Goal: Task Accomplishment & Management: Use online tool/utility

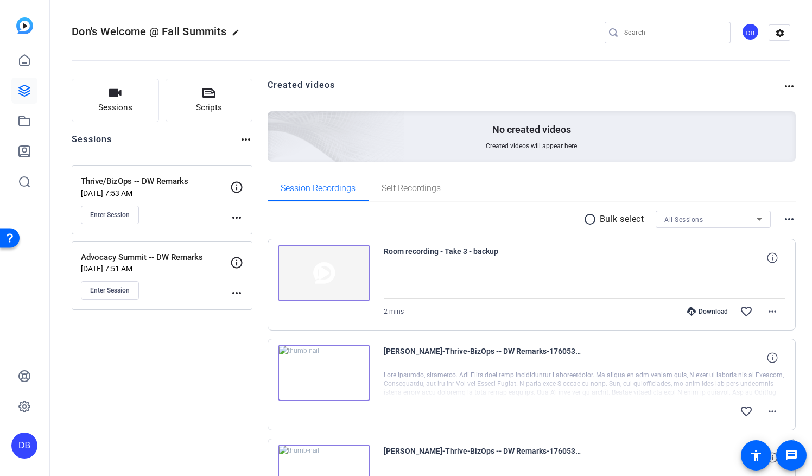
scroll to position [696, 0]
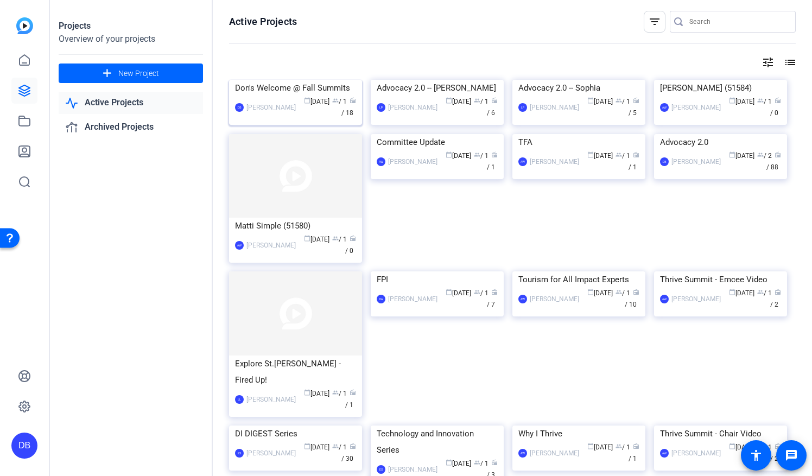
click at [308, 119] on div "calendar_today [DATE] group / 1 radio / 18" at bounding box center [328, 107] width 55 height 23
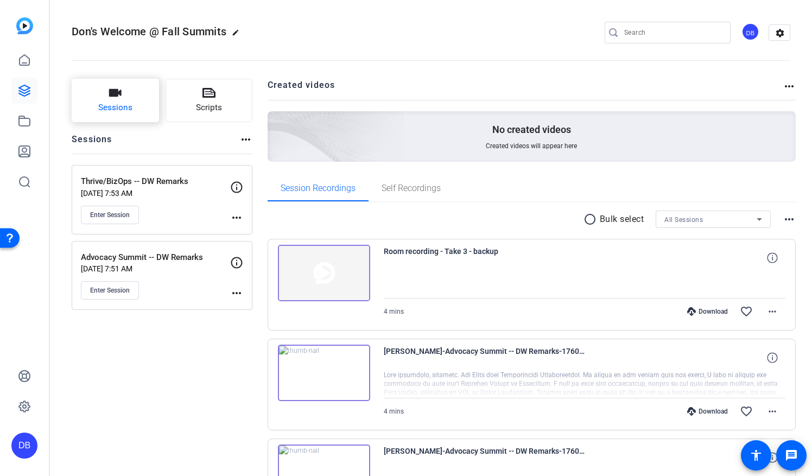
click at [109, 97] on icon "button" at bounding box center [115, 93] width 12 height 8
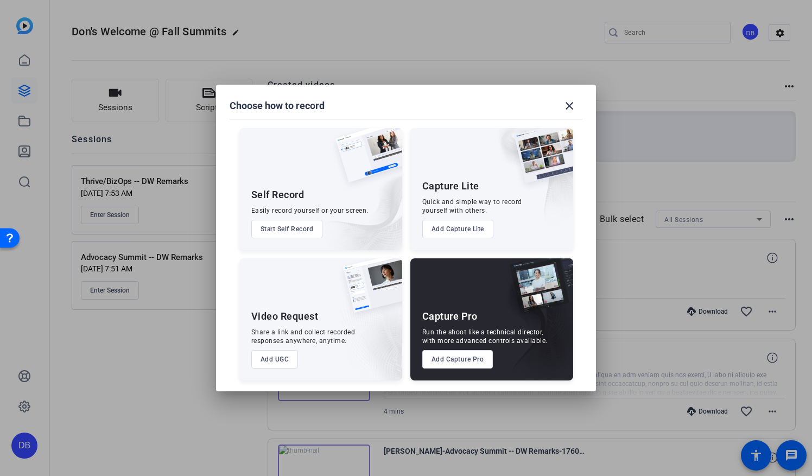
click at [268, 355] on button "Add UGC" at bounding box center [274, 359] width 47 height 18
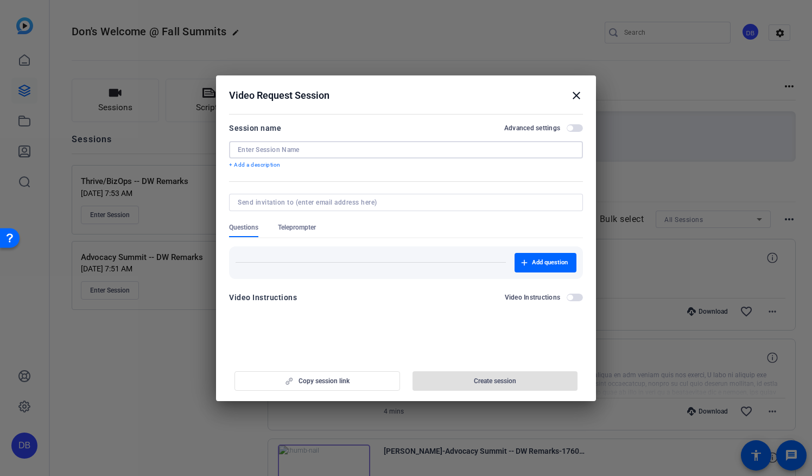
click at [284, 149] on input at bounding box center [406, 149] width 336 height 9
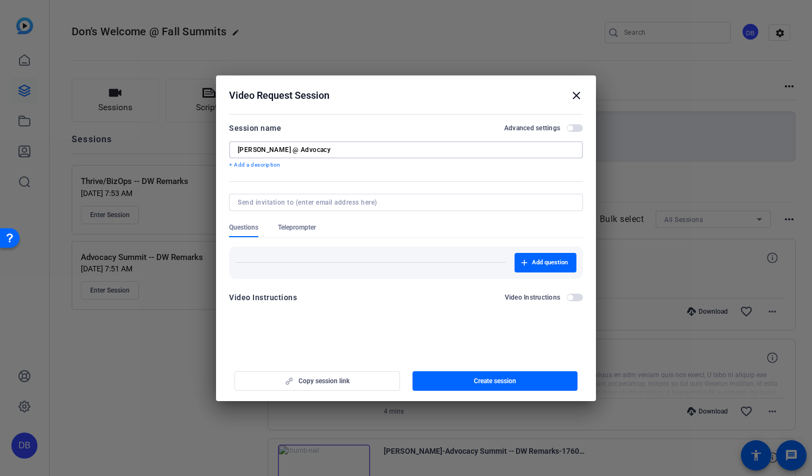
type input "[PERSON_NAME] @ Advocacy"
click at [297, 228] on span "Teleprompter" at bounding box center [297, 227] width 38 height 9
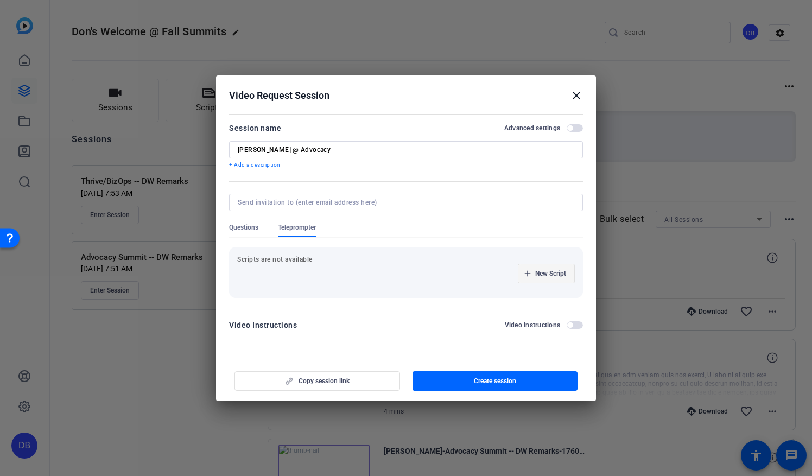
click at [538, 273] on span "New Script" at bounding box center [550, 273] width 31 height 9
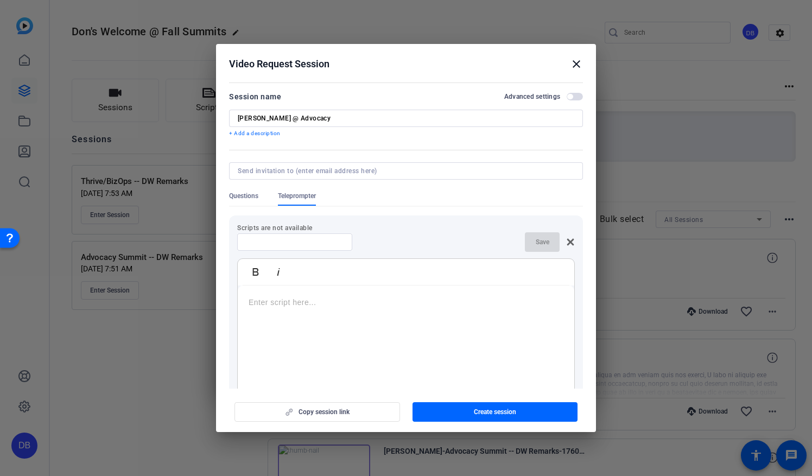
click at [291, 306] on p at bounding box center [406, 302] width 315 height 12
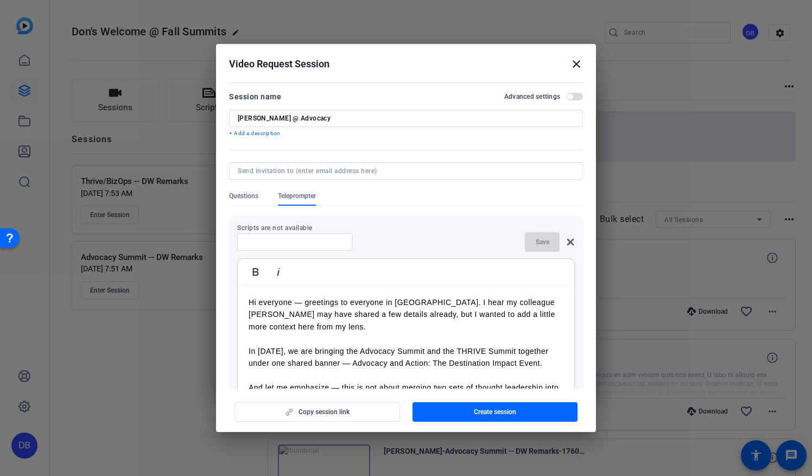
click at [290, 303] on p "Hi everyone — greetings to everyone in [GEOGRAPHIC_DATA]. I hear my colleague […" at bounding box center [406, 314] width 315 height 36
click at [417, 305] on p "Hello — greetings to everyone in [GEOGRAPHIC_DATA]. I hear my colleague [PERSON…" at bounding box center [406, 314] width 315 height 36
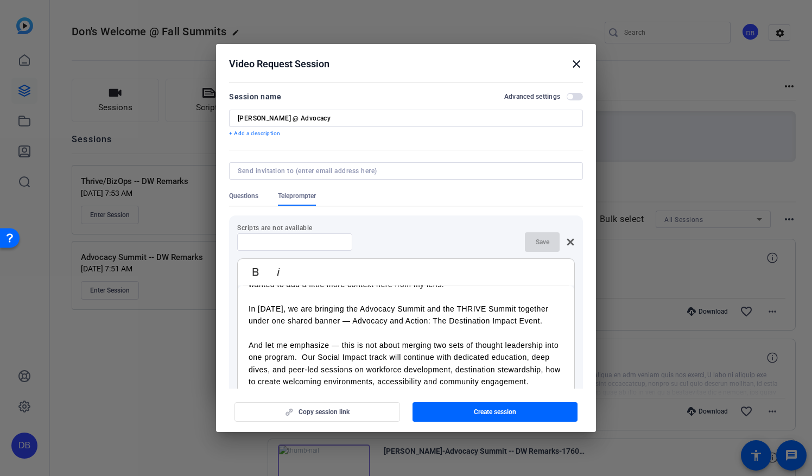
scroll to position [109, 0]
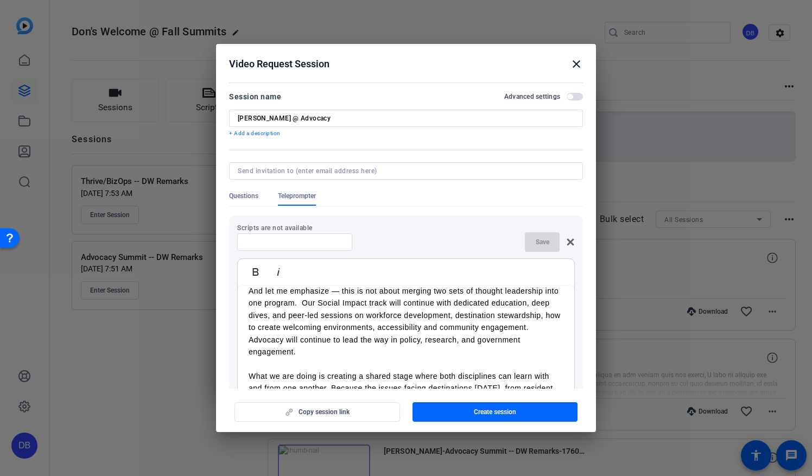
click at [319, 302] on p "And let me emphasize — this is not about merging two sets of thought leadership…" at bounding box center [406, 321] width 315 height 73
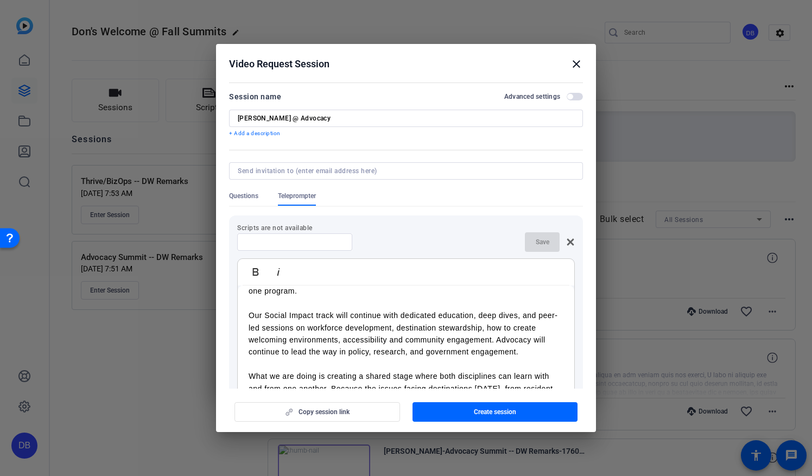
scroll to position [133, 0]
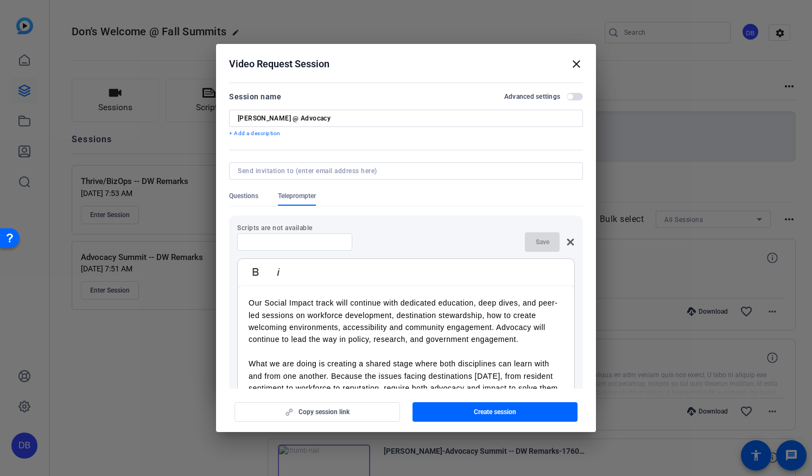
click at [520, 306] on p "And let me emphasize — this is not about merging two sets of thought leadership…" at bounding box center [406, 302] width 315 height 85
click at [522, 326] on p "And let me emphasize — this is not about merging two sets of thought leadership…" at bounding box center [406, 302] width 315 height 85
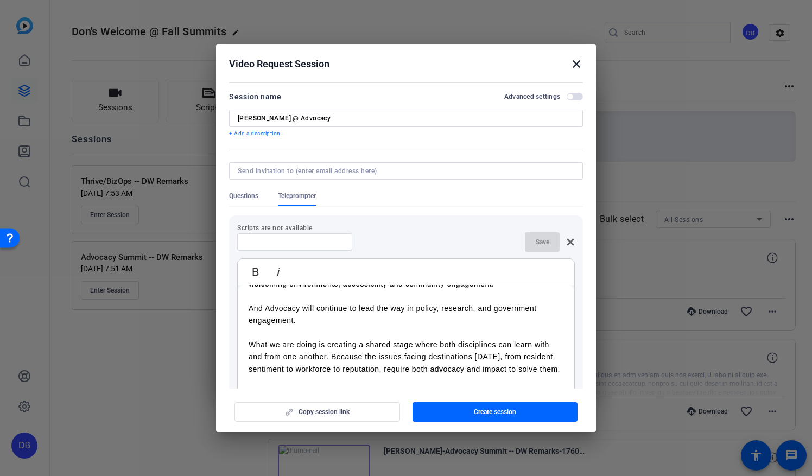
scroll to position [199, 0]
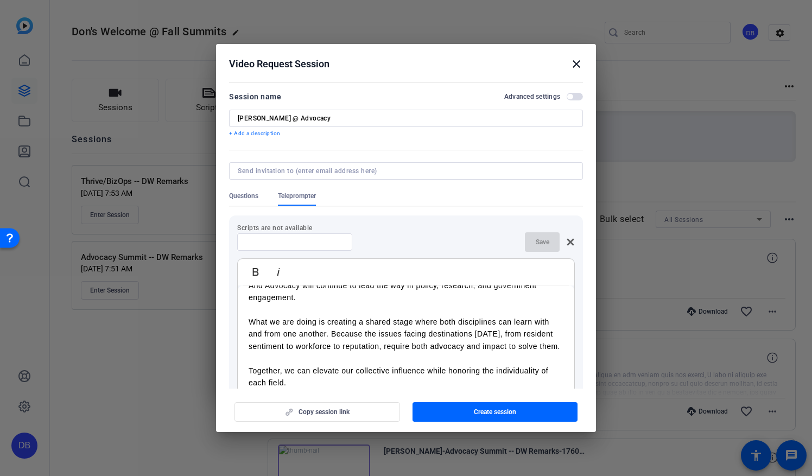
click at [330, 331] on p "What we are doing is creating a shared stage where both disciplines can learn w…" at bounding box center [406, 334] width 315 height 36
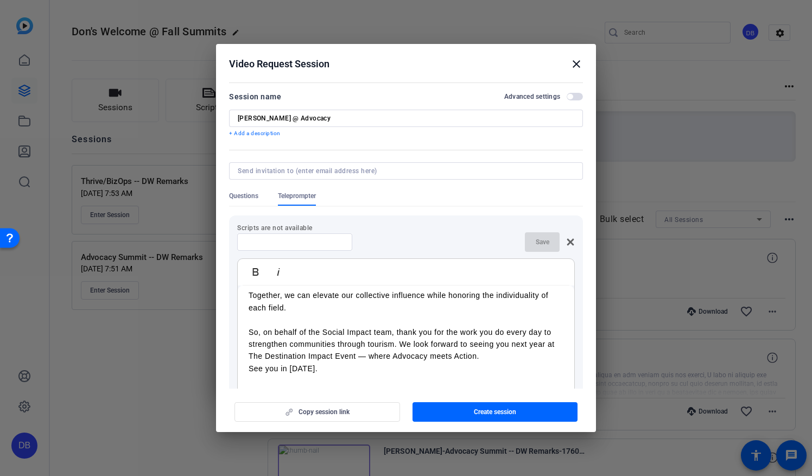
scroll to position [299, 0]
click at [401, 342] on p "So, on behalf of the Social Impact team, thank you for the work you do every da…" at bounding box center [406, 344] width 315 height 36
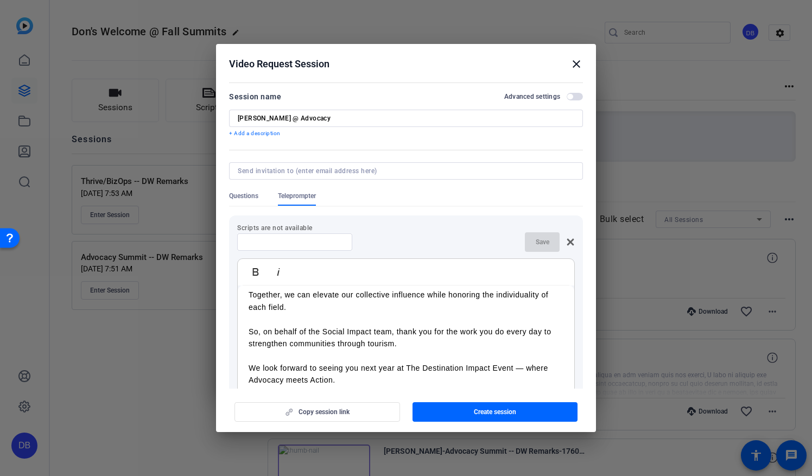
scroll to position [323, 0]
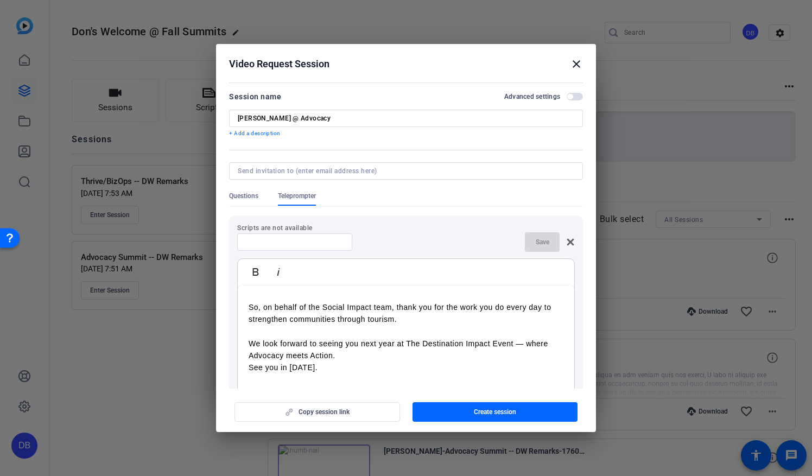
click at [341, 357] on p "So, on behalf of the Social Impact team, thank you for the work you do every da…" at bounding box center [406, 331] width 315 height 61
click at [304, 243] on input at bounding box center [295, 242] width 98 height 9
type input "[PERSON_NAME]'s Remarks"
click at [527, 244] on span "button" at bounding box center [542, 242] width 35 height 26
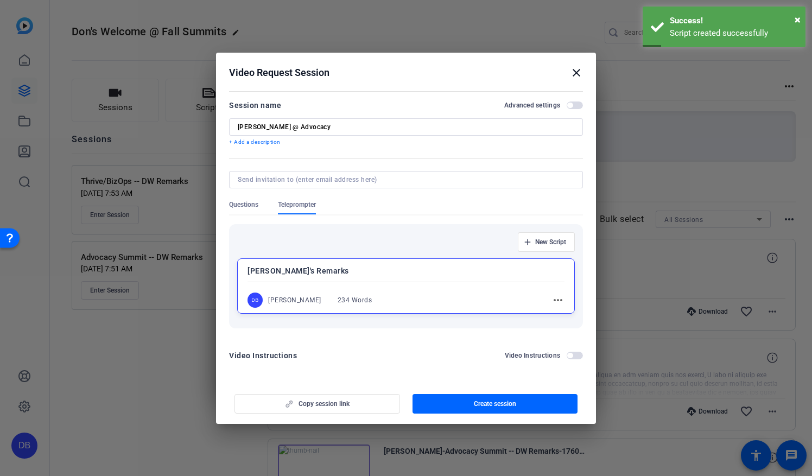
click at [334, 270] on p "[PERSON_NAME]'s Remarks" at bounding box center [405, 270] width 317 height 13
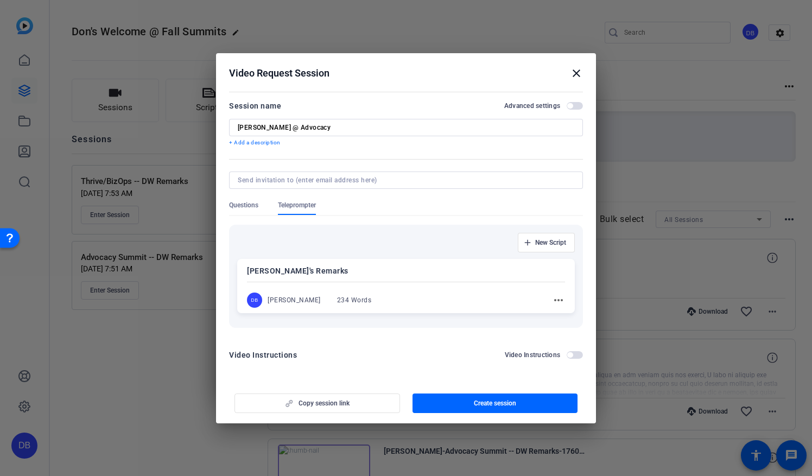
click at [292, 279] on div "[PERSON_NAME]'s Remarks DB [PERSON_NAME] 234 Words more_horiz" at bounding box center [405, 286] width 337 height 54
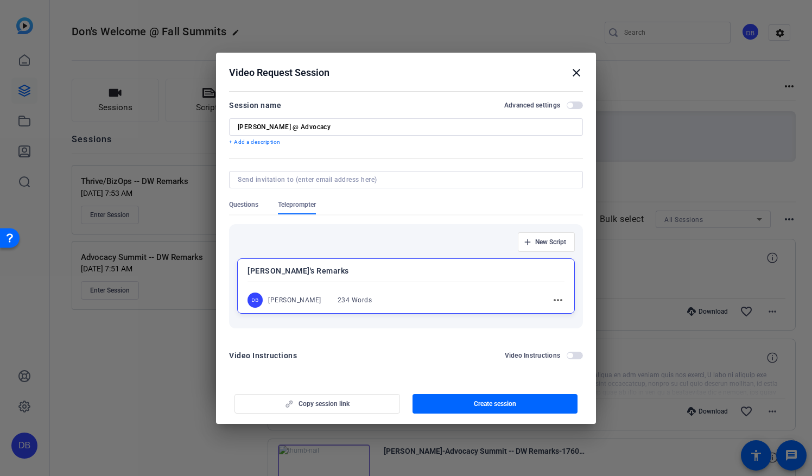
click at [556, 298] on mat-icon "more_horiz" at bounding box center [557, 300] width 13 height 13
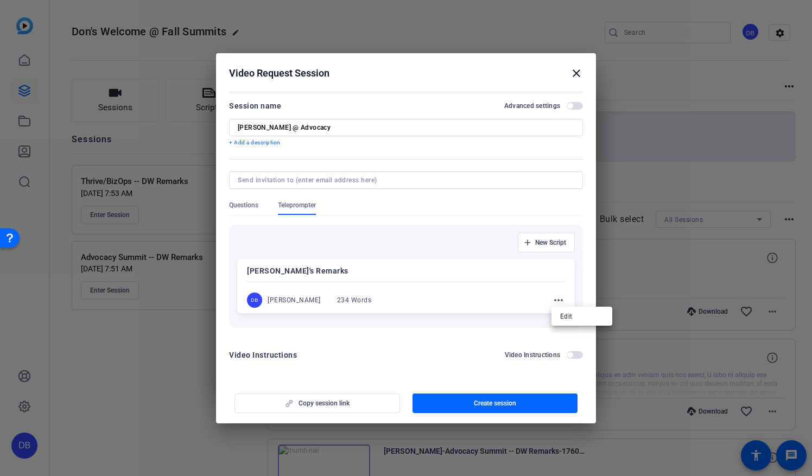
click at [275, 270] on div at bounding box center [406, 238] width 812 height 476
click at [297, 204] on span "Teleprompter" at bounding box center [297, 205] width 38 height 9
click at [459, 398] on span "button" at bounding box center [494, 403] width 165 height 26
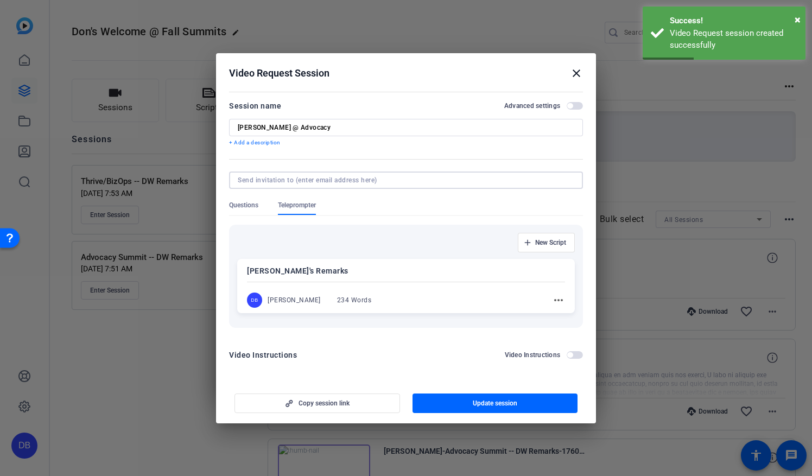
click at [295, 183] on input at bounding box center [404, 180] width 332 height 9
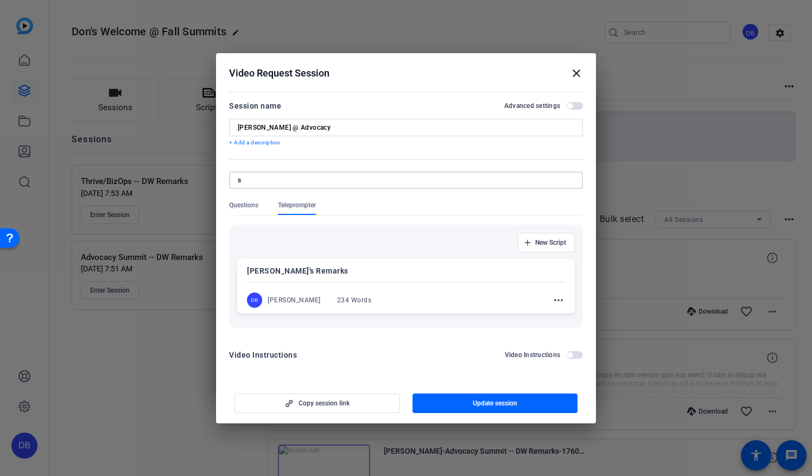
type input "sh"
click at [295, 183] on input at bounding box center [404, 180] width 332 height 9
type input "[EMAIL_ADDRESS][DOMAIN_NAME]"
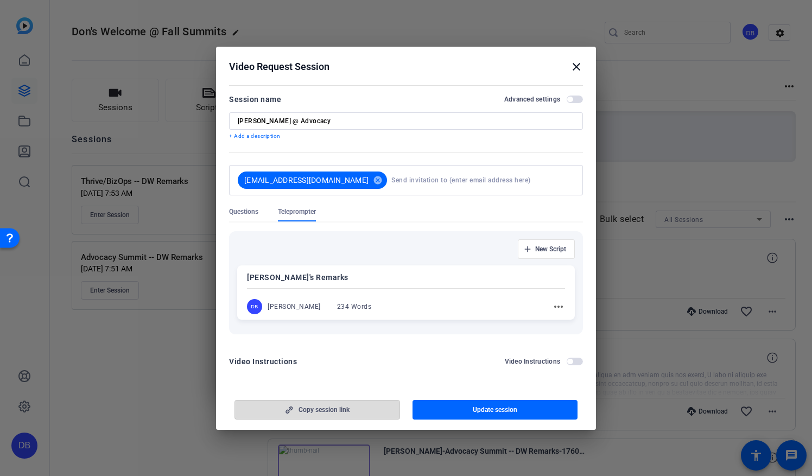
click at [337, 405] on span "Copy session link" at bounding box center [323, 409] width 51 height 9
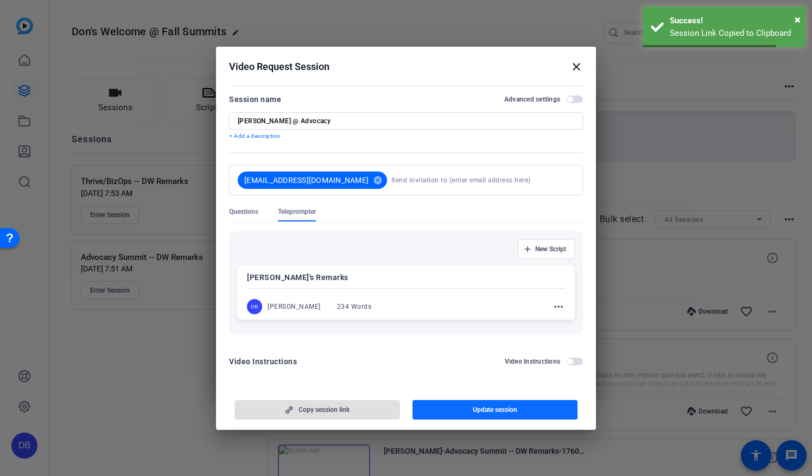
click at [470, 408] on span "button" at bounding box center [494, 410] width 165 height 26
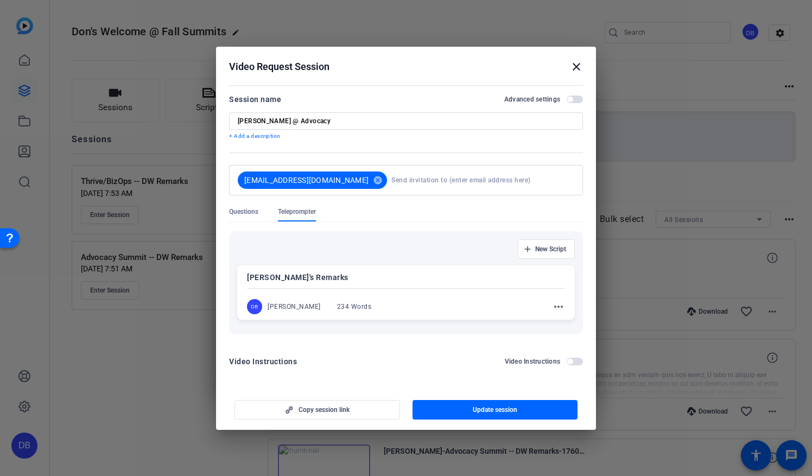
click at [578, 66] on mat-icon "close" at bounding box center [576, 66] width 13 height 13
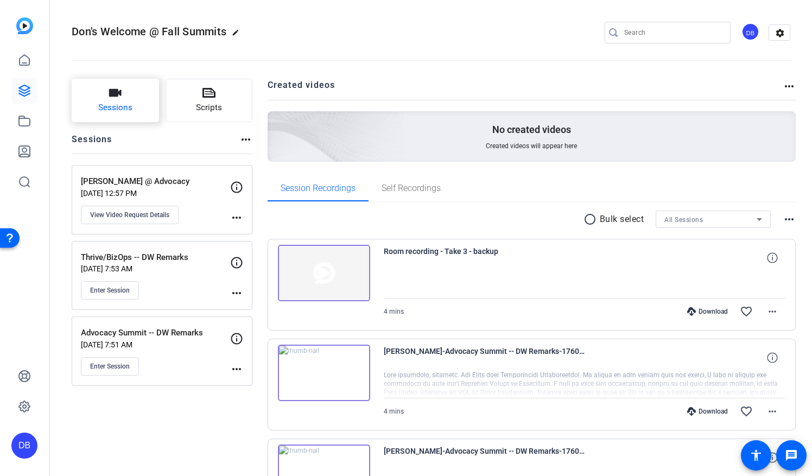
click at [115, 104] on span "Sessions" at bounding box center [115, 107] width 34 height 12
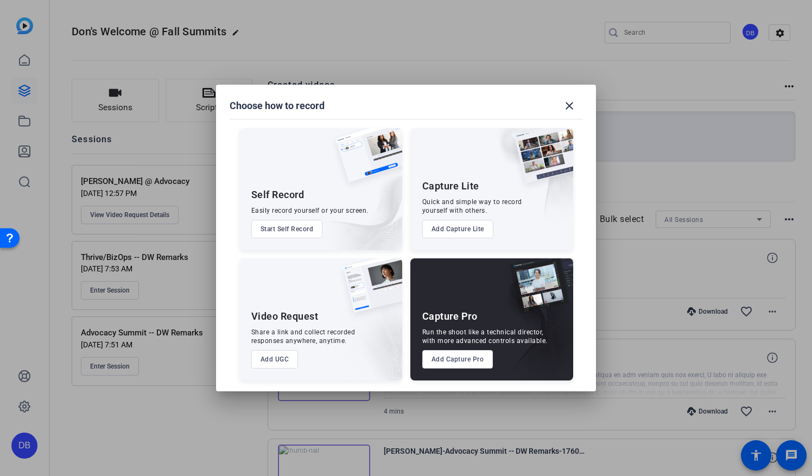
click at [271, 358] on button "Add UGC" at bounding box center [274, 359] width 47 height 18
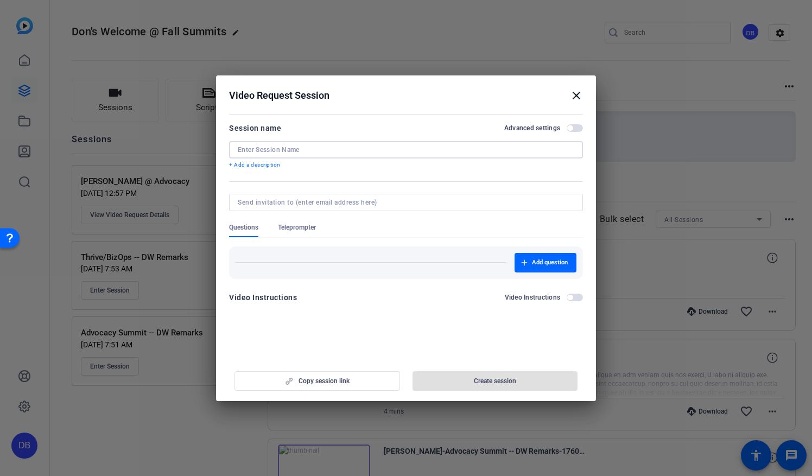
click at [277, 150] on input at bounding box center [406, 149] width 336 height 9
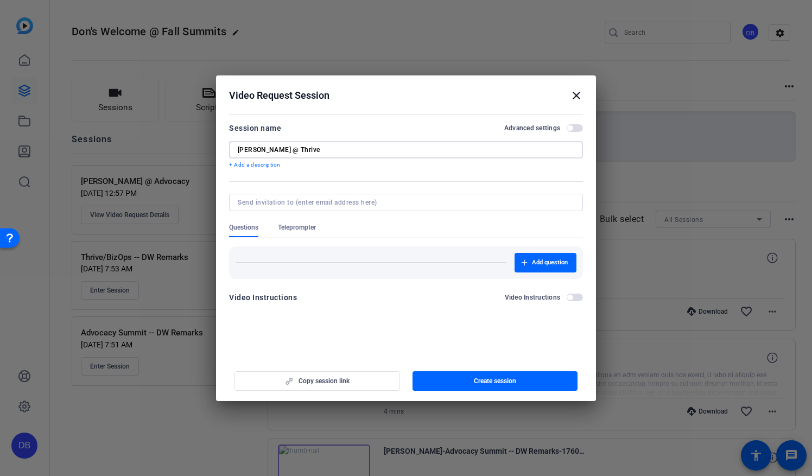
type input "[PERSON_NAME] @ Thrive"
click at [300, 229] on span "Teleprompter" at bounding box center [297, 227] width 38 height 9
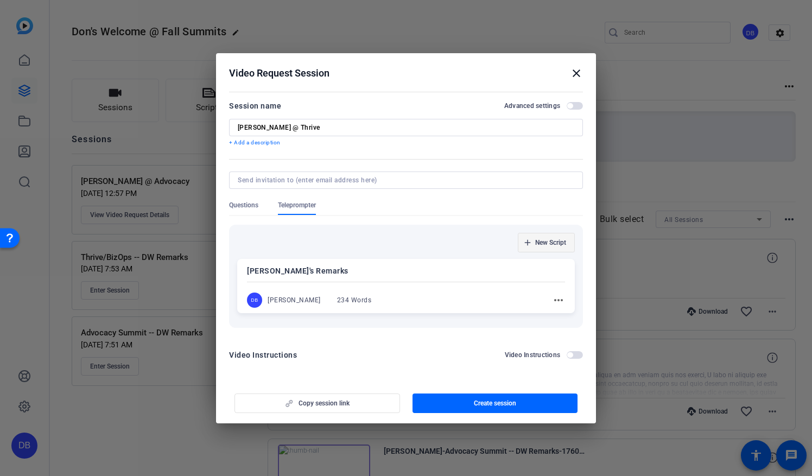
click at [539, 243] on span "New Script" at bounding box center [550, 242] width 31 height 9
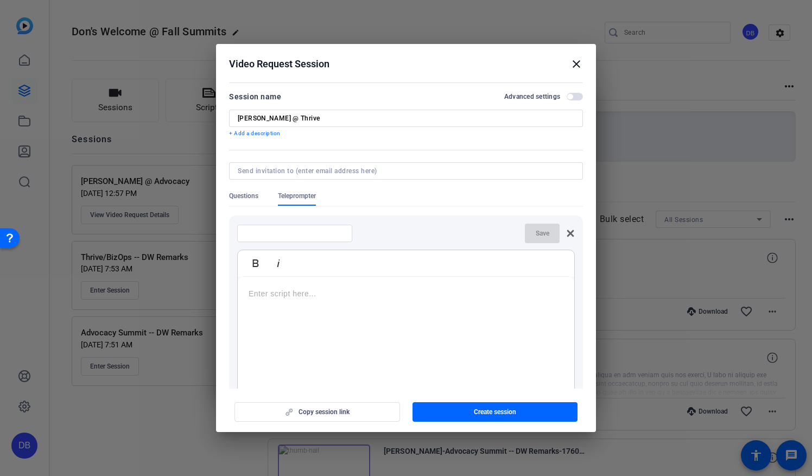
click at [269, 239] on div at bounding box center [295, 233] width 98 height 17
type input "Andreas Remarks"
click at [288, 296] on p at bounding box center [406, 294] width 315 height 12
click at [528, 232] on span "button" at bounding box center [542, 233] width 35 height 26
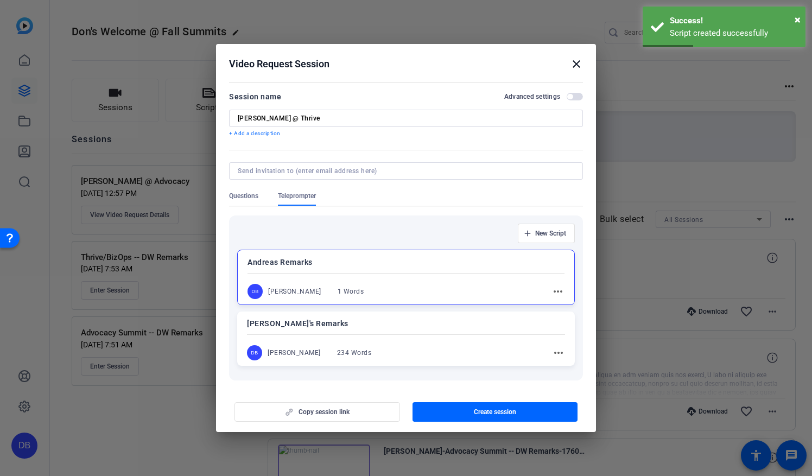
click at [577, 62] on mat-icon "close" at bounding box center [576, 64] width 13 height 13
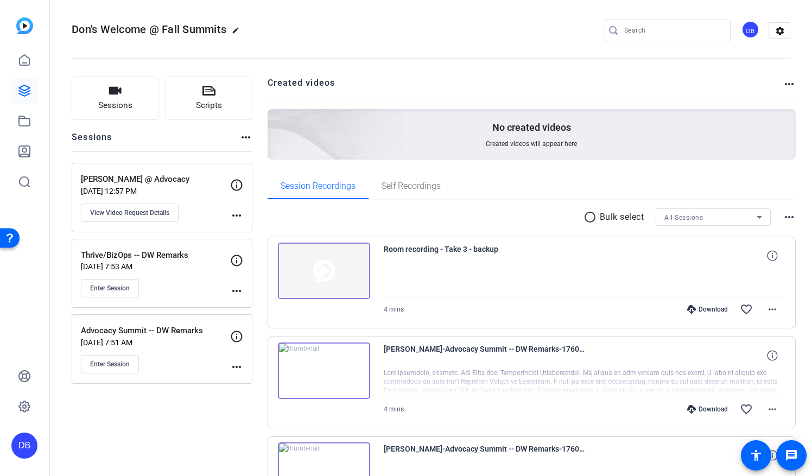
scroll to position [0, 0]
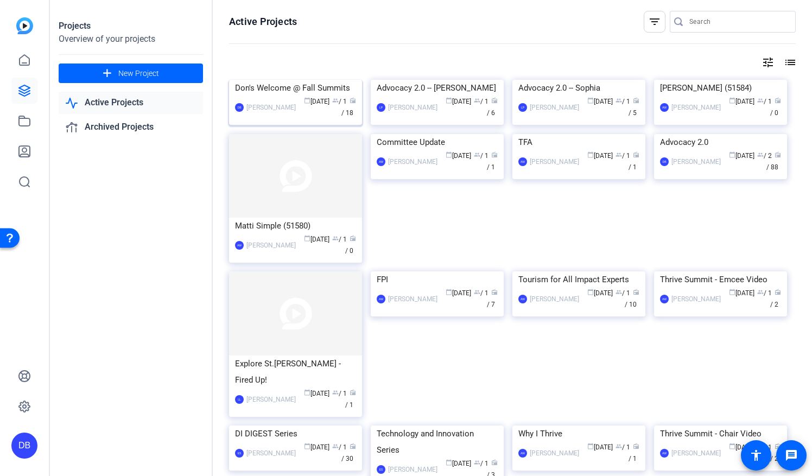
click at [301, 119] on div "calendar_today [DATE] group / 1 radio / 18" at bounding box center [328, 107] width 55 height 23
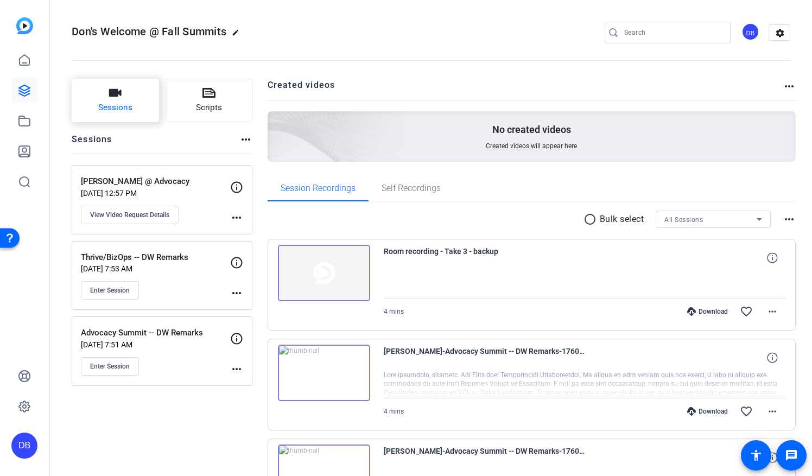
click at [122, 97] on icon "button" at bounding box center [115, 92] width 13 height 13
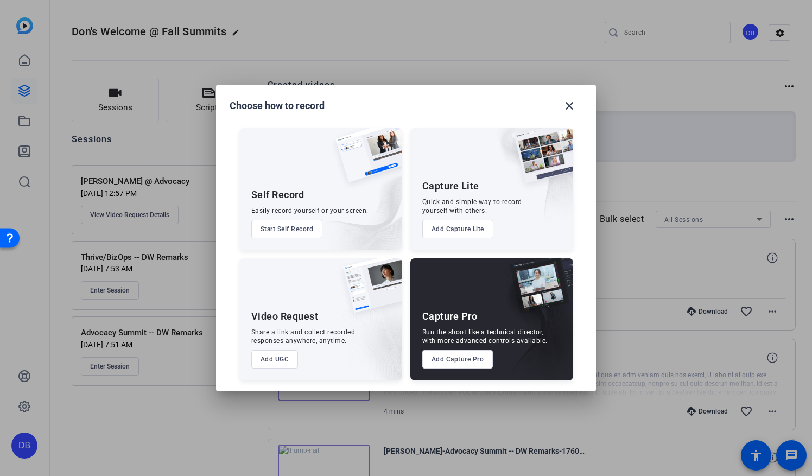
click at [279, 358] on button "Add UGC" at bounding box center [274, 359] width 47 height 18
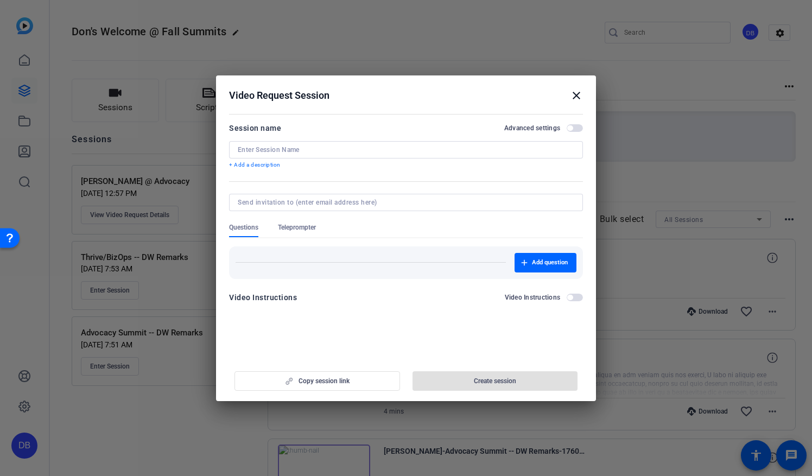
click at [248, 148] on input at bounding box center [406, 149] width 336 height 9
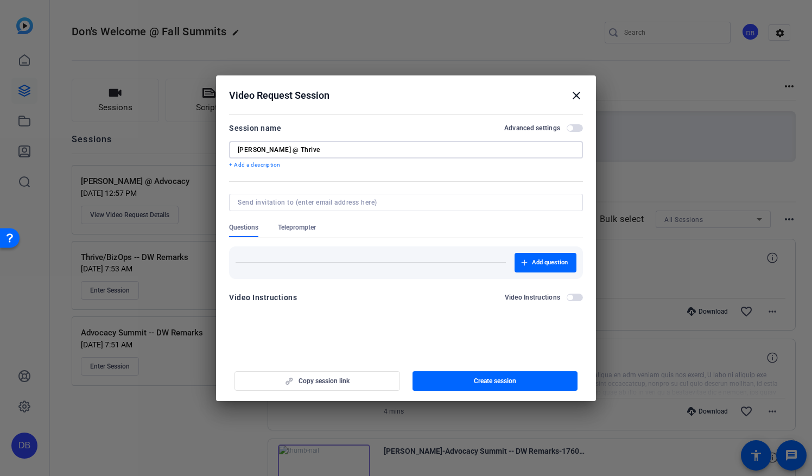
type input "[PERSON_NAME] @ Thrive"
click at [292, 228] on span "Teleprompter" at bounding box center [297, 227] width 38 height 9
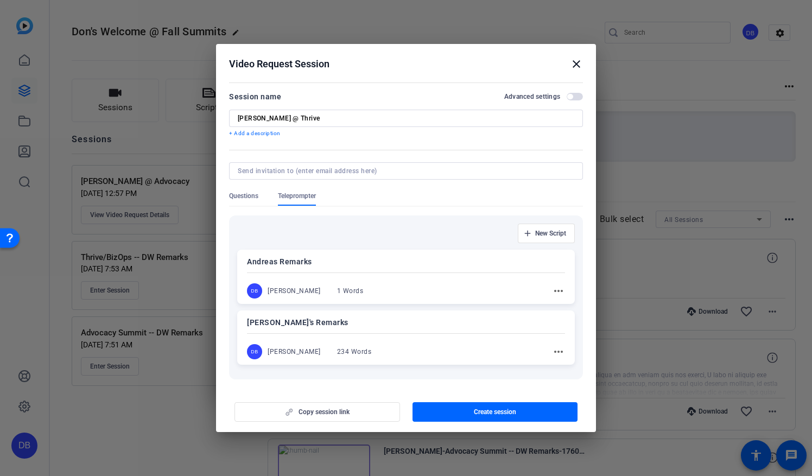
click at [552, 288] on mat-icon "more_horiz" at bounding box center [558, 290] width 13 height 13
click at [557, 304] on span "Edit" at bounding box center [576, 306] width 43 height 13
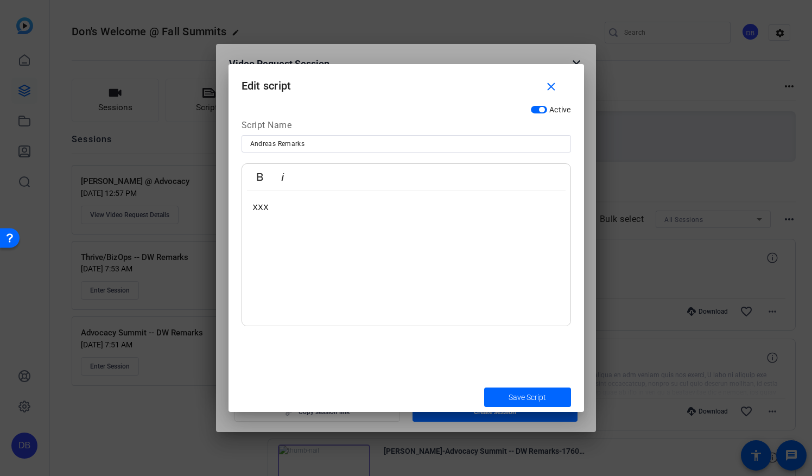
drag, startPoint x: 281, startPoint y: 205, endPoint x: 212, endPoint y: 204, distance: 69.5
click at [212, 204] on div "Choose how to record close Self Record Easily record yourself or your screen. S…" at bounding box center [406, 238] width 812 height 476
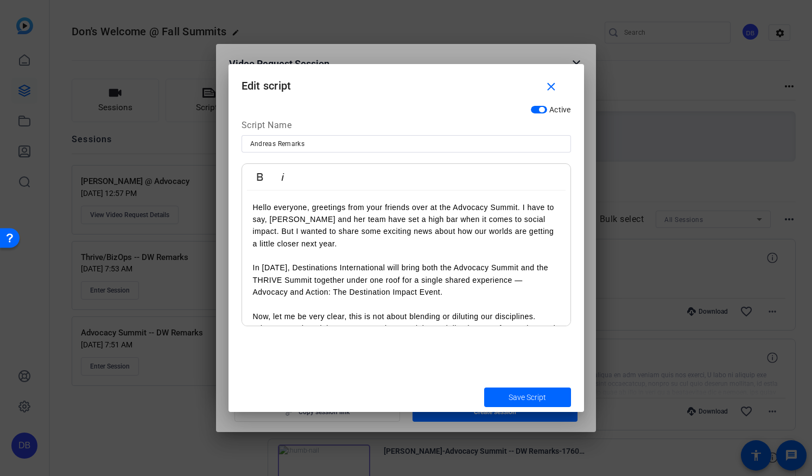
drag, startPoint x: 367, startPoint y: 203, endPoint x: 518, endPoint y: 207, distance: 151.4
click at [518, 207] on p "Hello everyone, greetings from your friends over at the Advocacy Summit. I have…" at bounding box center [406, 225] width 307 height 49
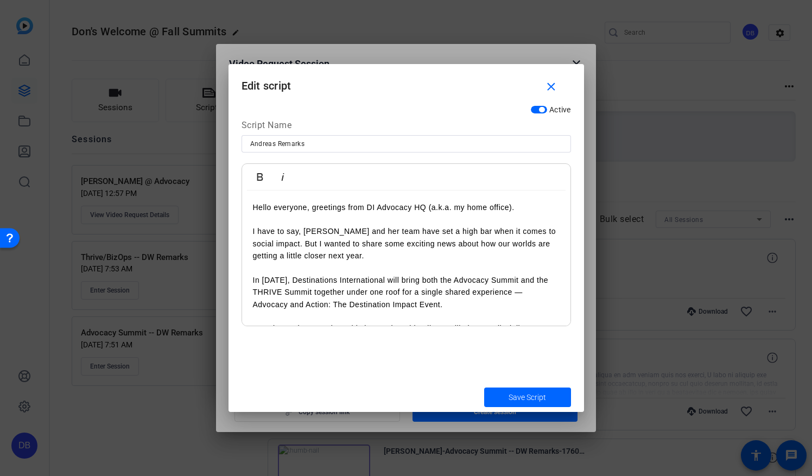
click at [293, 245] on p "I have to say, [PERSON_NAME] and her team have set a high bar when it comes to …" at bounding box center [406, 243] width 307 height 36
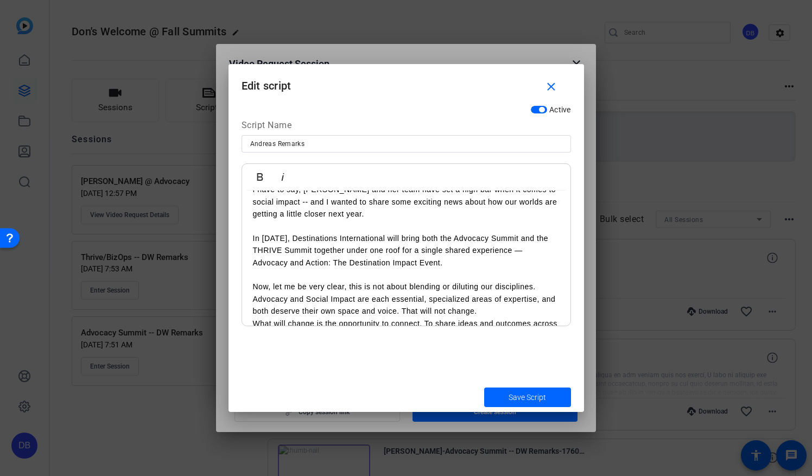
scroll to position [54, 0]
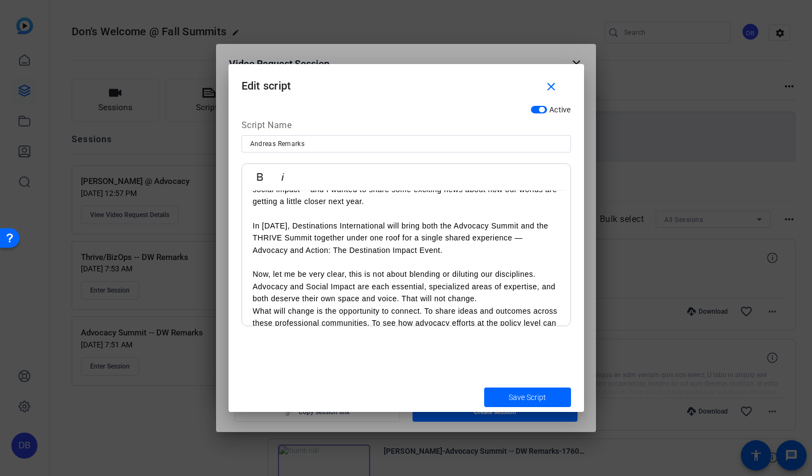
click at [539, 274] on p "Now, let me be very clear, this is not about blending or diluting our disciplin…" at bounding box center [406, 286] width 307 height 36
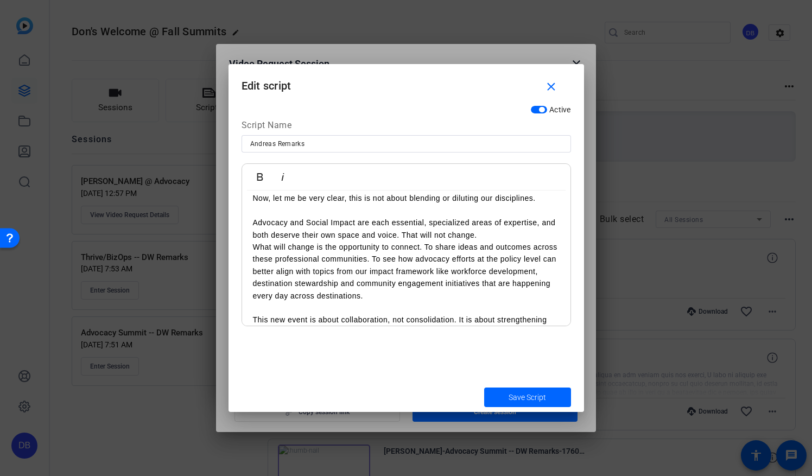
scroll to position [109, 0]
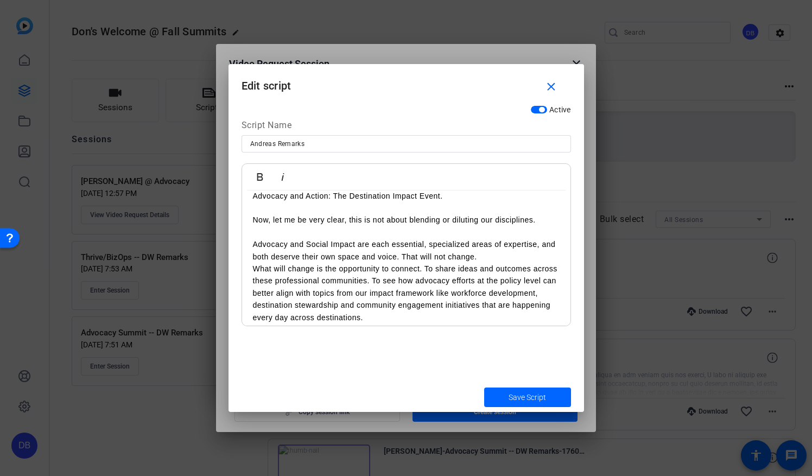
click at [539, 246] on p "Now, let me be very clear, this is not about blending or diluting our disciplin…" at bounding box center [406, 238] width 307 height 49
click at [402, 255] on p "Now, let me be very clear, this is not about blending or diluting our disciplin…" at bounding box center [406, 238] width 307 height 49
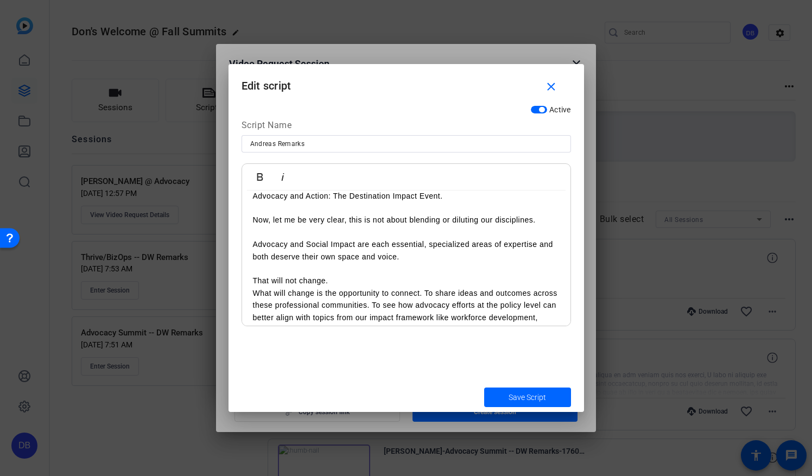
click at [253, 291] on p "What will change is the opportunity to connect. To share ideas and outcomes acr…" at bounding box center [406, 317] width 307 height 61
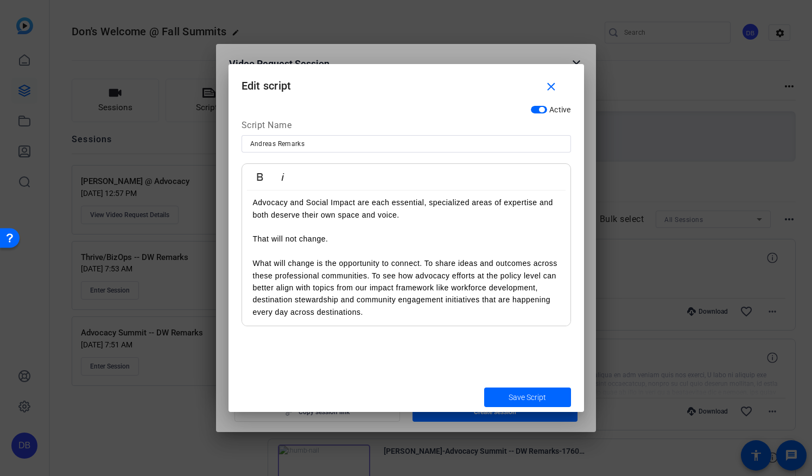
scroll to position [163, 0]
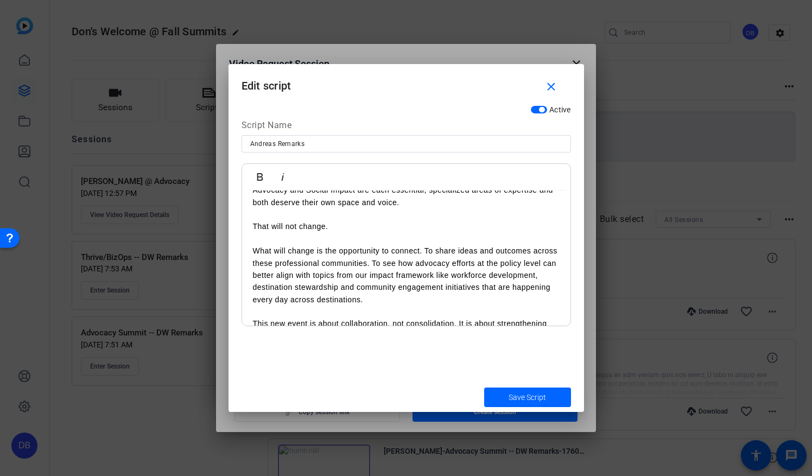
click at [398, 262] on p "What will change is the opportunity to connect. To share ideas and outcomes acr…" at bounding box center [406, 269] width 307 height 73
